Goal: Find specific page/section: Locate a particular part of the current website

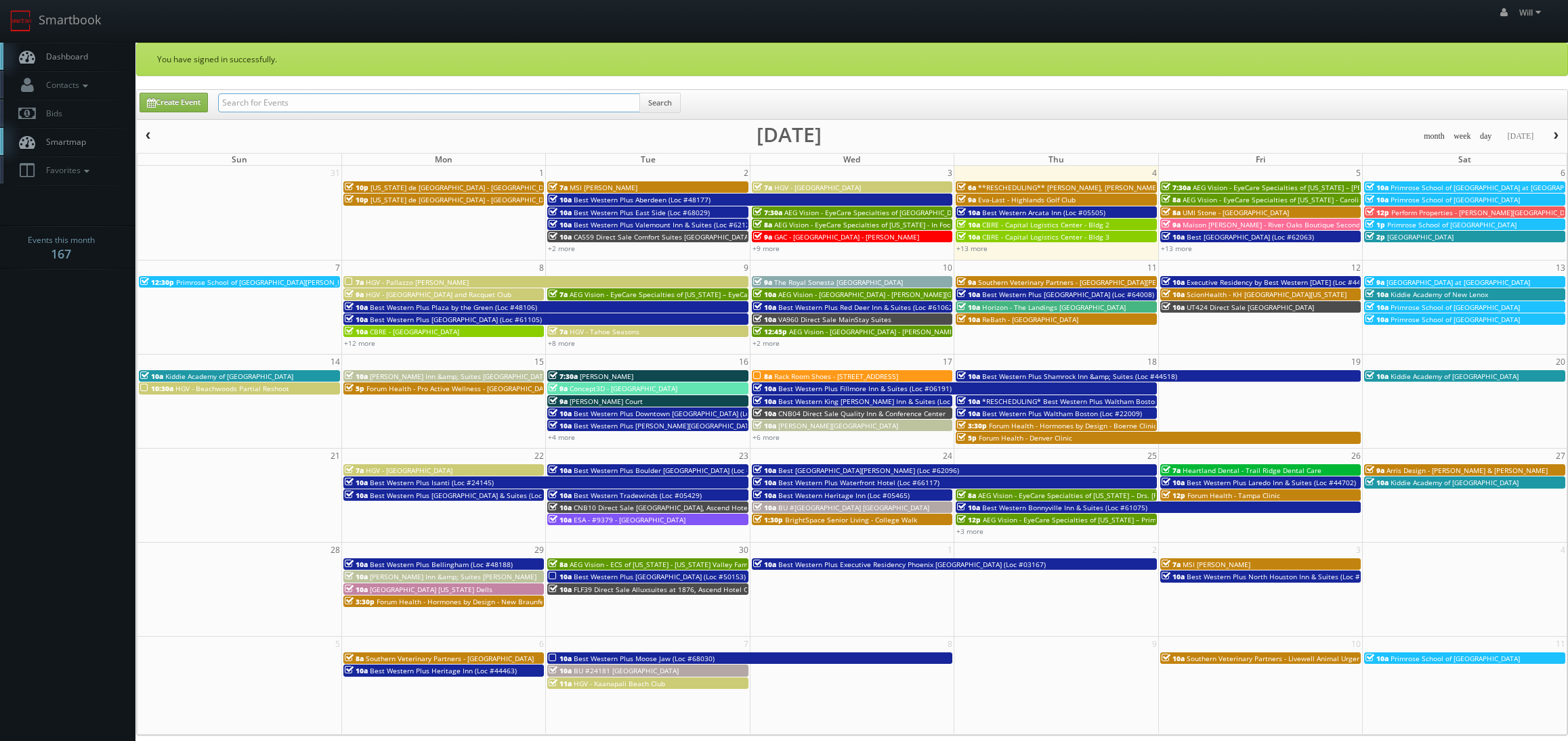
click at [333, 105] on input "text" at bounding box center [428, 102] width 422 height 19
paste input "(08-20-25) ESA - #371 - Charlotte Pineville Park Rd. (BEDDING SAMPLES) - 1 ROOM…"
drag, startPoint x: 264, startPoint y: 102, endPoint x: 34, endPoint y: 92, distance: 230.2
click at [34, 100] on body "Smartbook Toggle Side Navigation Toggle Top Navigation Will Will Profile Logout…" at bounding box center [784, 507] width 1568 height 1014
type input "ESA - #371 - Charlotte Pineville Park Rd. (BEDDING SAMPLES) - 1 ROOM PILOT LEVEL"
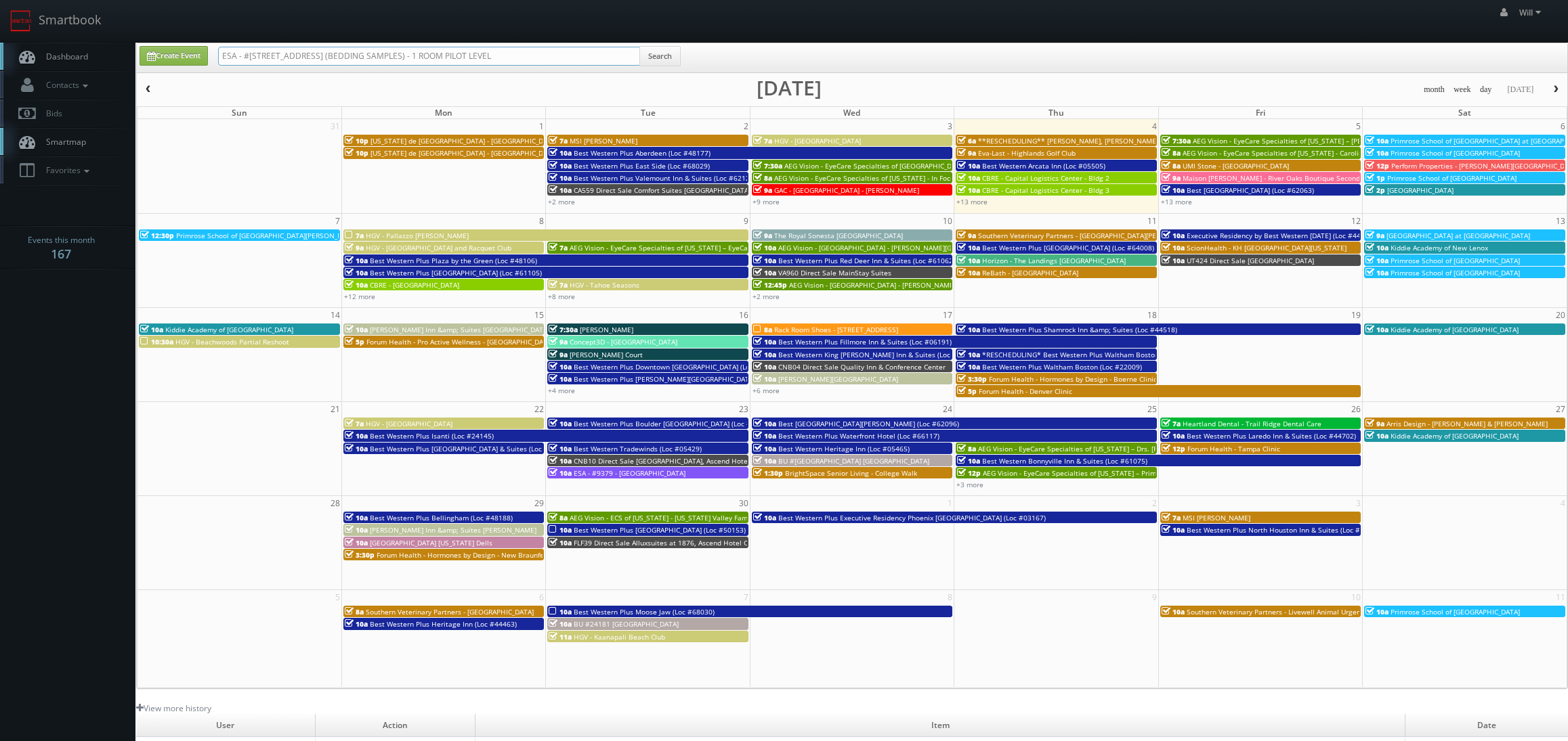
drag, startPoint x: 377, startPoint y: 56, endPoint x: 456, endPoint y: 64, distance: 79.4
click at [456, 64] on input "ESA - #371 - Charlotte Pineville Park Rd. (BEDDING SAMPLES) - 1 ROOM PILOT LEVEL" at bounding box center [428, 56] width 422 height 19
click at [388, 55] on input "ESA - #371 - Charlotte Pineville Park Rd. - 1 ROOM PILOT LEVEL" at bounding box center [428, 56] width 422 height 19
type input "ESA - #371 - Charlotte Pineville Park Rd 1 ROOM PILOT LEVEL"
drag, startPoint x: 374, startPoint y: 51, endPoint x: 791, endPoint y: 99, distance: 419.8
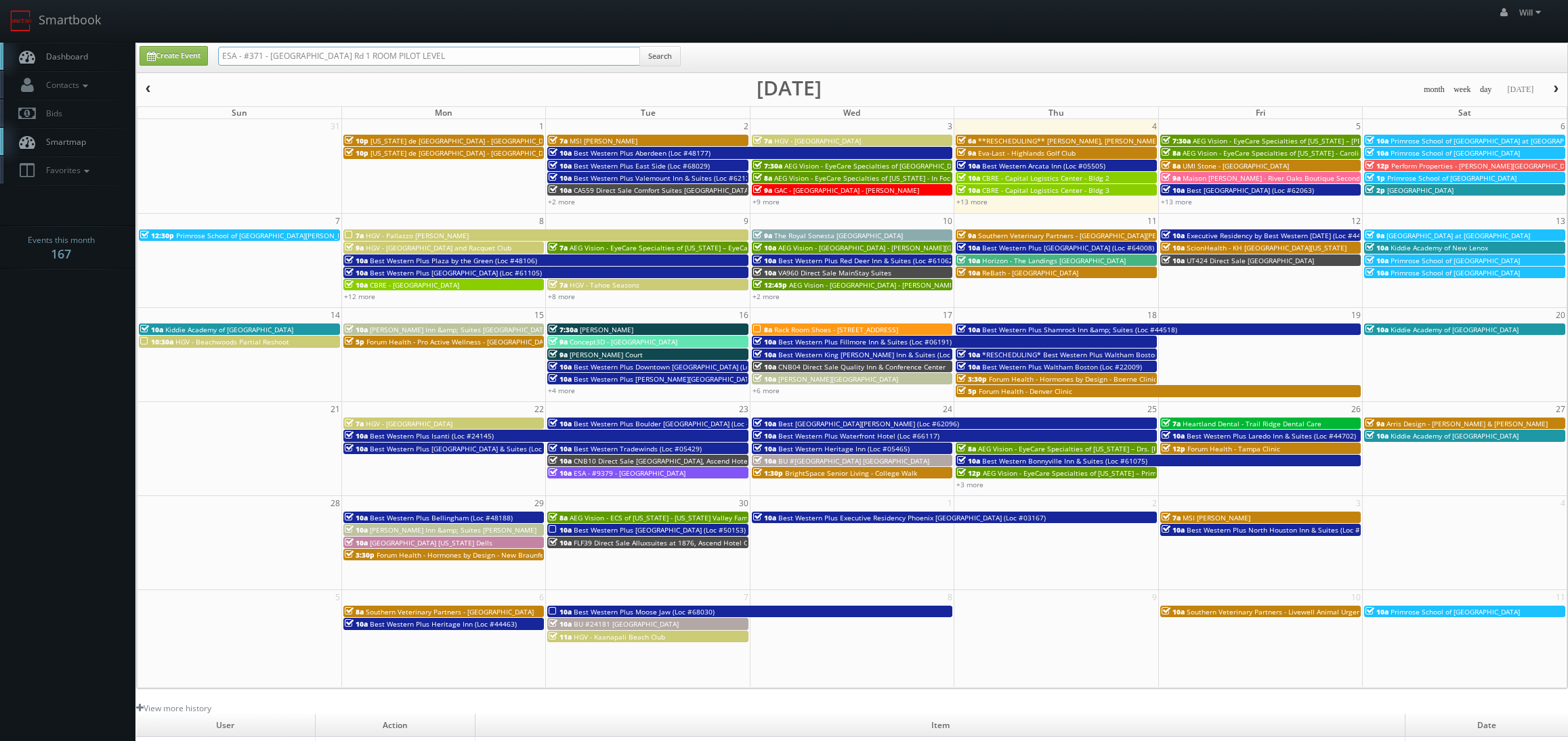
click at [790, 98] on div "Create Event ESA - #371 - [GEOGRAPHIC_DATA] 1 ROOM PILOT LEVEL Search month wee…" at bounding box center [852, 366] width 1432 height 647
type input "ESA - #371 - Charlotte Pineville Park Rd"
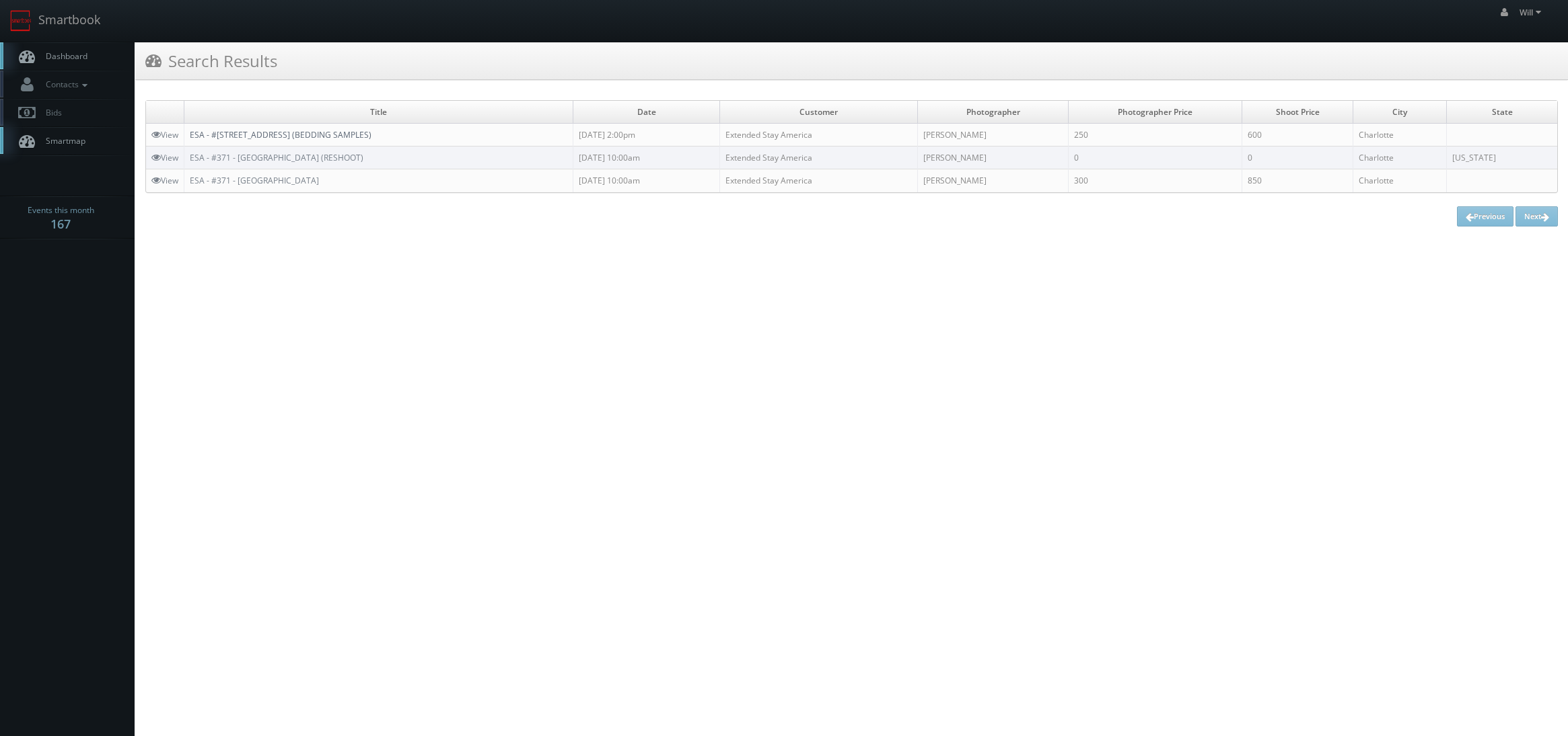
click at [371, 134] on link "ESA - #371 - Charlotte Pineville Park Rd. (BEDDING SAMPLES)" at bounding box center [280, 135] width 181 height 11
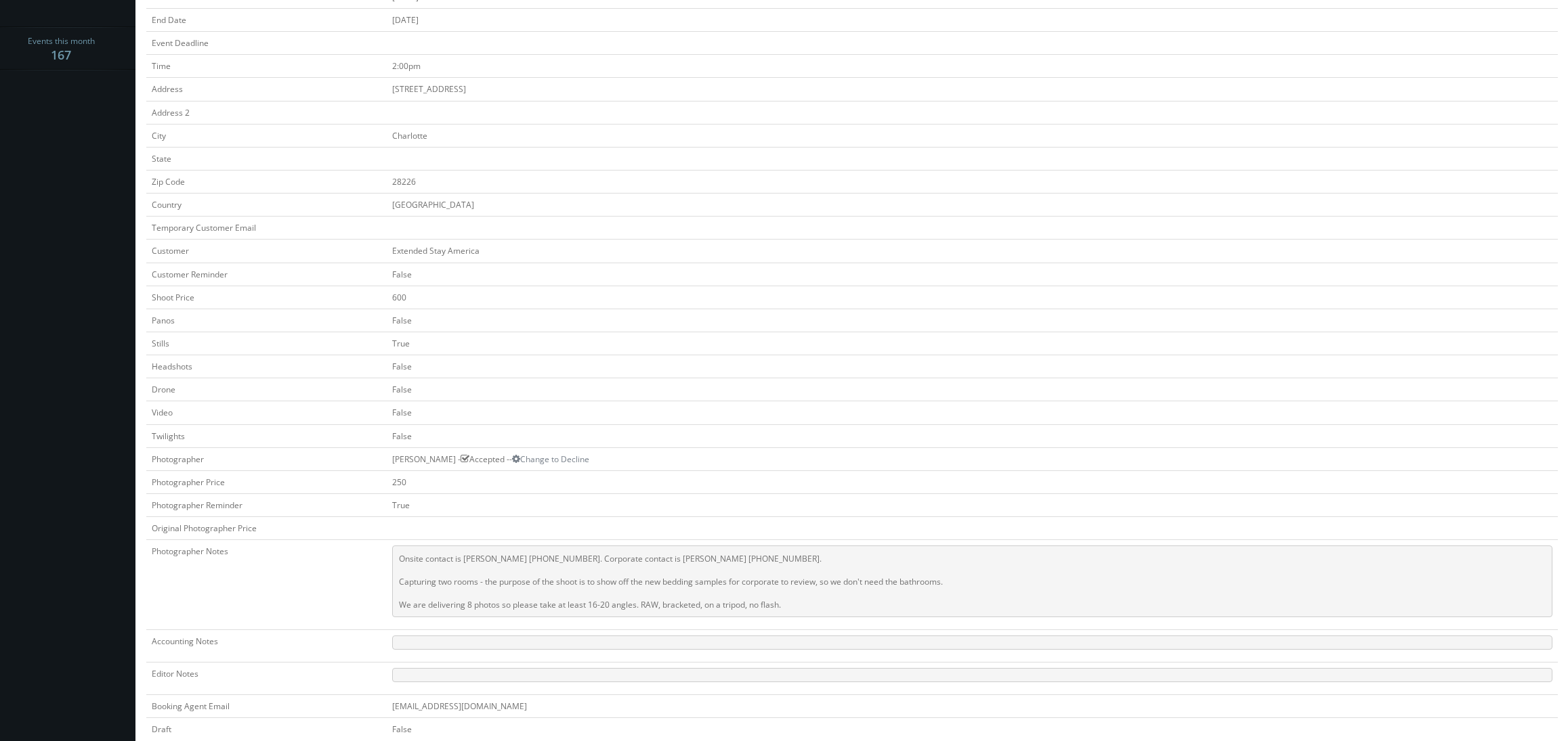
scroll to position [203, 0]
